Goal: Navigation & Orientation: Find specific page/section

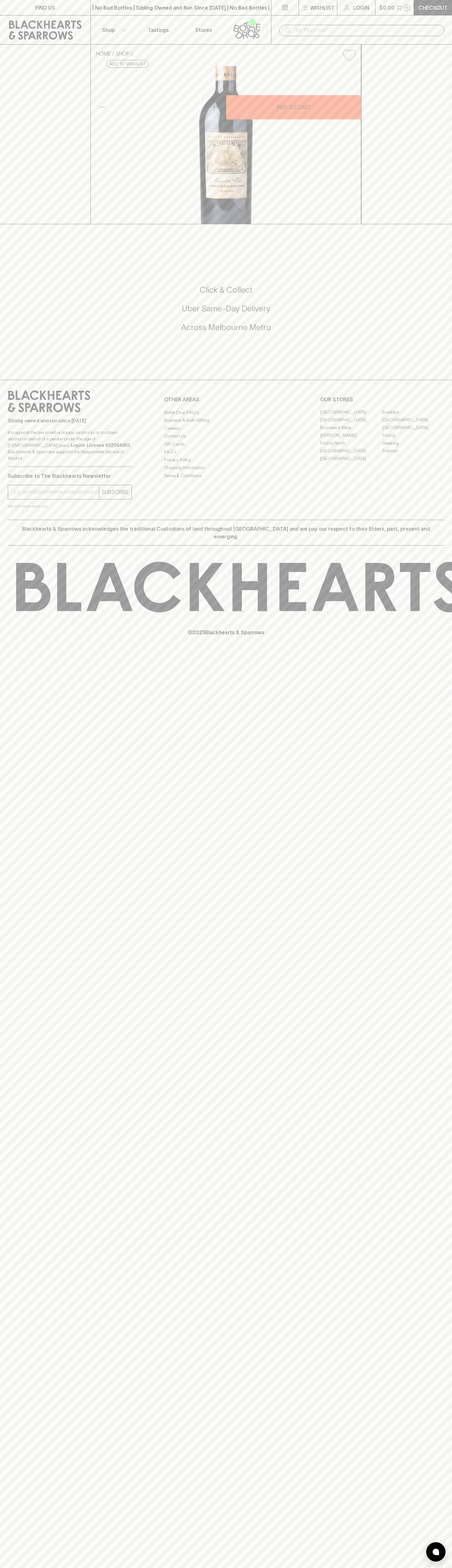
click at [180, 32] on link "Tastings" at bounding box center [158, 29] width 45 height 29
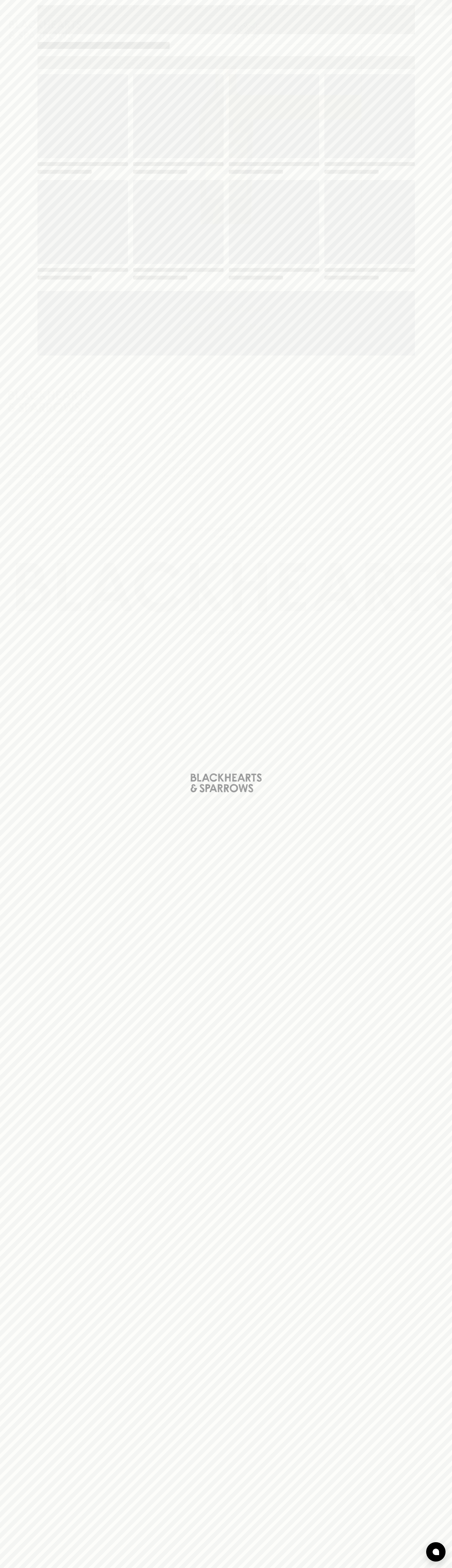
click at [433, 1508] on div "Loading" at bounding box center [226, 784] width 452 height 1568
click at [372, 1567] on html "FIND US | No Bad Bottles | Sibling Owned and Run Since 2006 | No Bad Bottles | …" at bounding box center [226, 784] width 452 height 1568
click at [6, 1468] on div "Loading" at bounding box center [226, 784] width 452 height 1568
